Goal: Navigation & Orientation: Find specific page/section

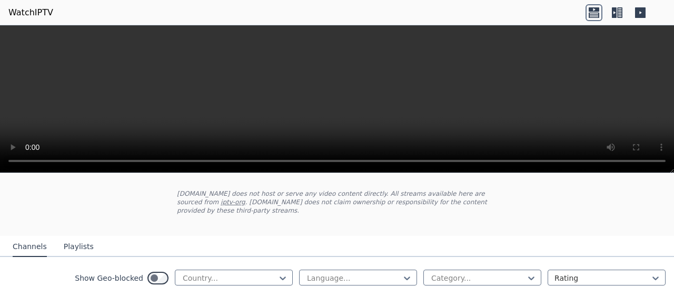
scroll to position [105, 0]
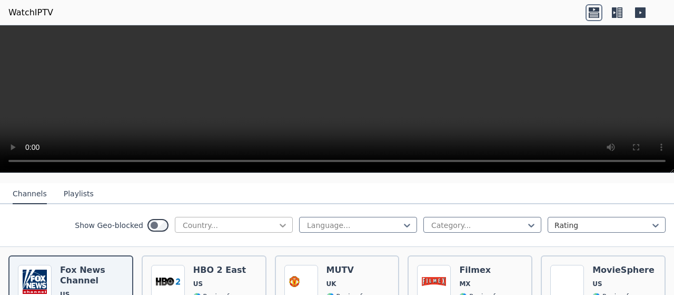
click at [278, 220] on icon at bounding box center [283, 225] width 11 height 11
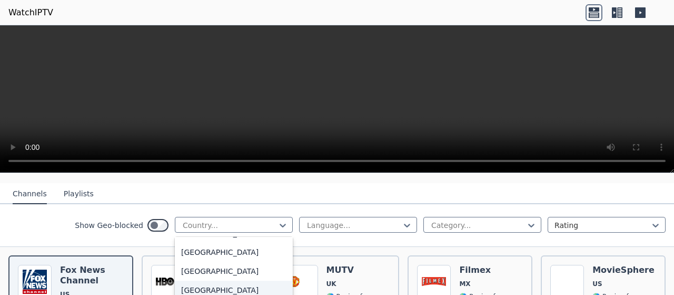
scroll to position [53, 0]
click at [194, 245] on div "[GEOGRAPHIC_DATA]" at bounding box center [234, 252] width 118 height 19
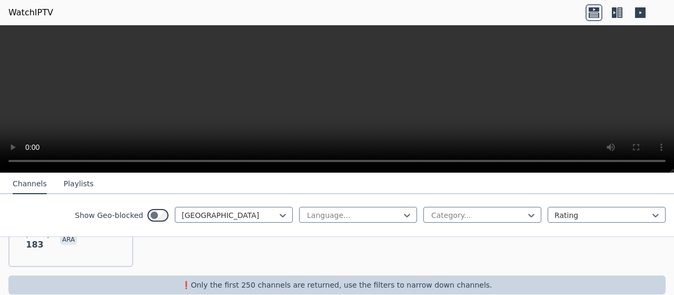
scroll to position [194, 0]
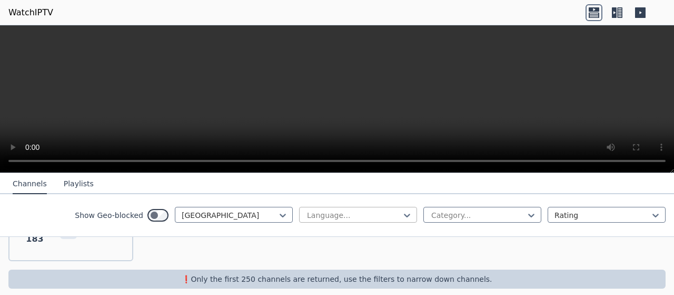
click at [380, 214] on div at bounding box center [354, 215] width 96 height 11
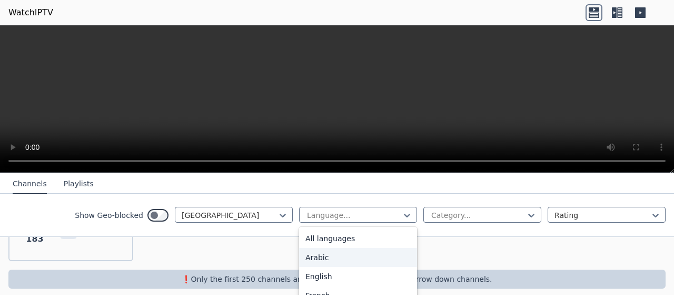
click at [320, 256] on div "Arabic" at bounding box center [358, 257] width 118 height 19
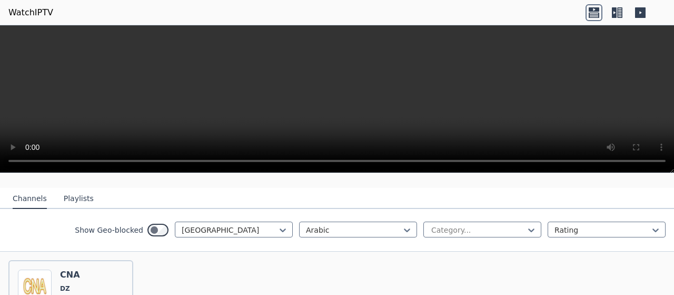
scroll to position [105, 0]
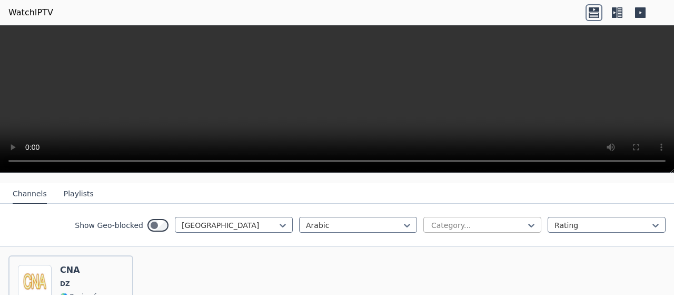
click at [505, 220] on div at bounding box center [478, 225] width 96 height 11
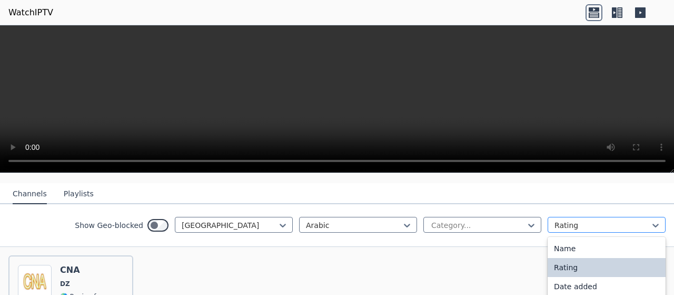
click at [575, 220] on div at bounding box center [603, 225] width 96 height 11
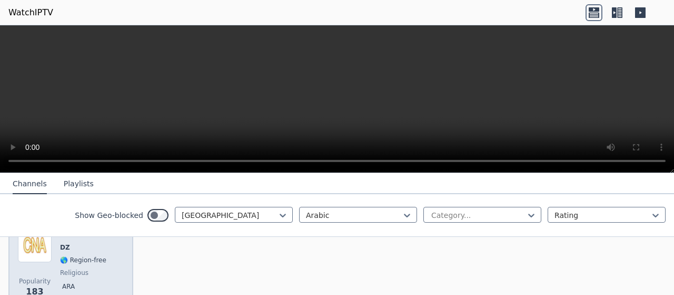
scroll to position [89, 0]
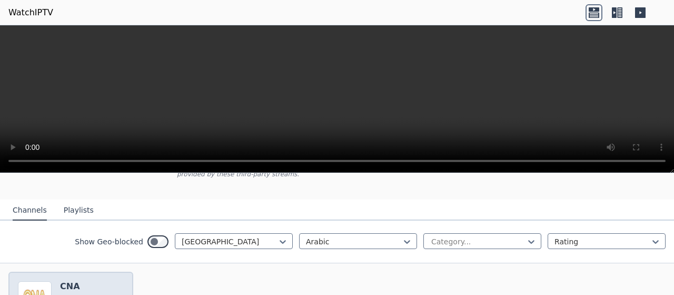
click at [34, 282] on img at bounding box center [35, 298] width 34 height 34
